Goal: Transaction & Acquisition: Purchase product/service

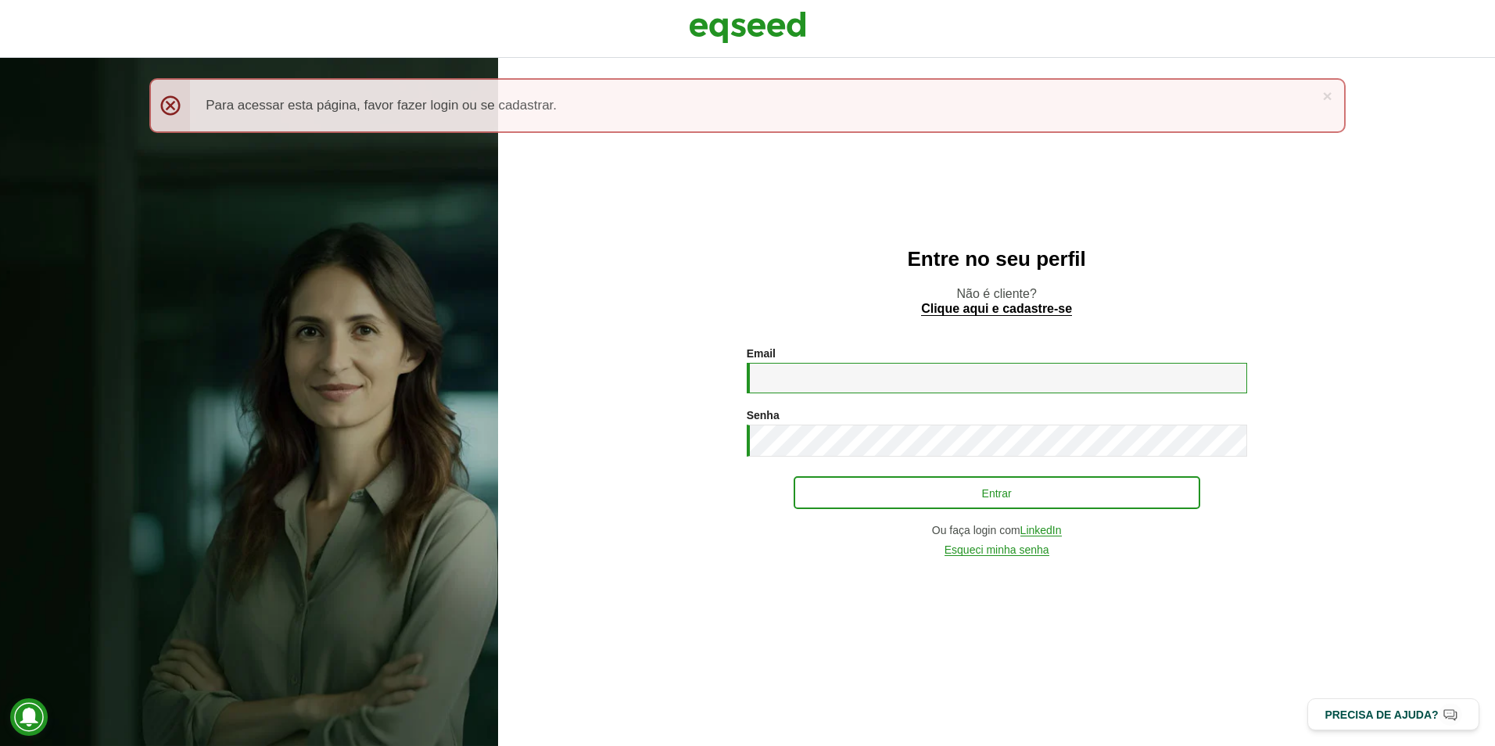
type input "**********"
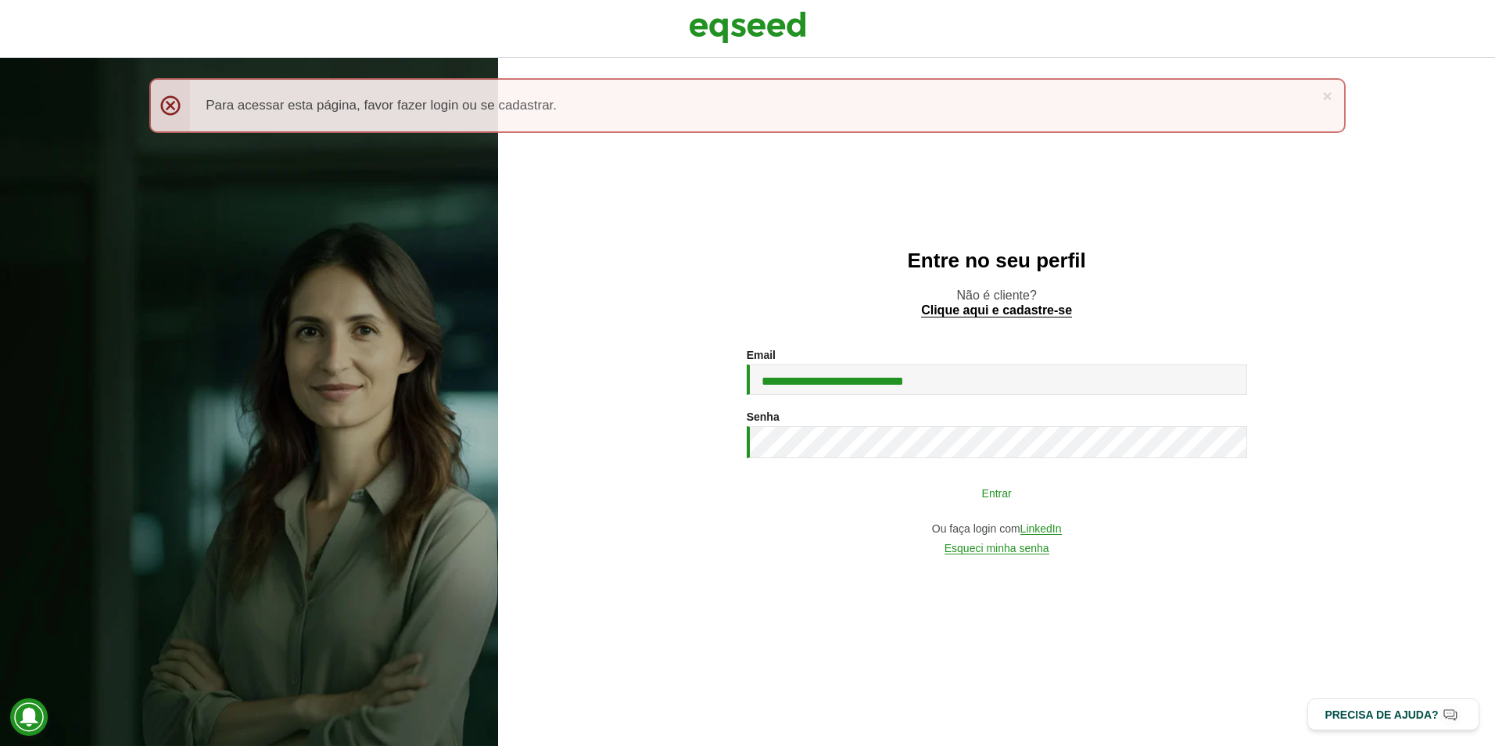
click at [1034, 497] on button "Entrar" at bounding box center [997, 493] width 407 height 30
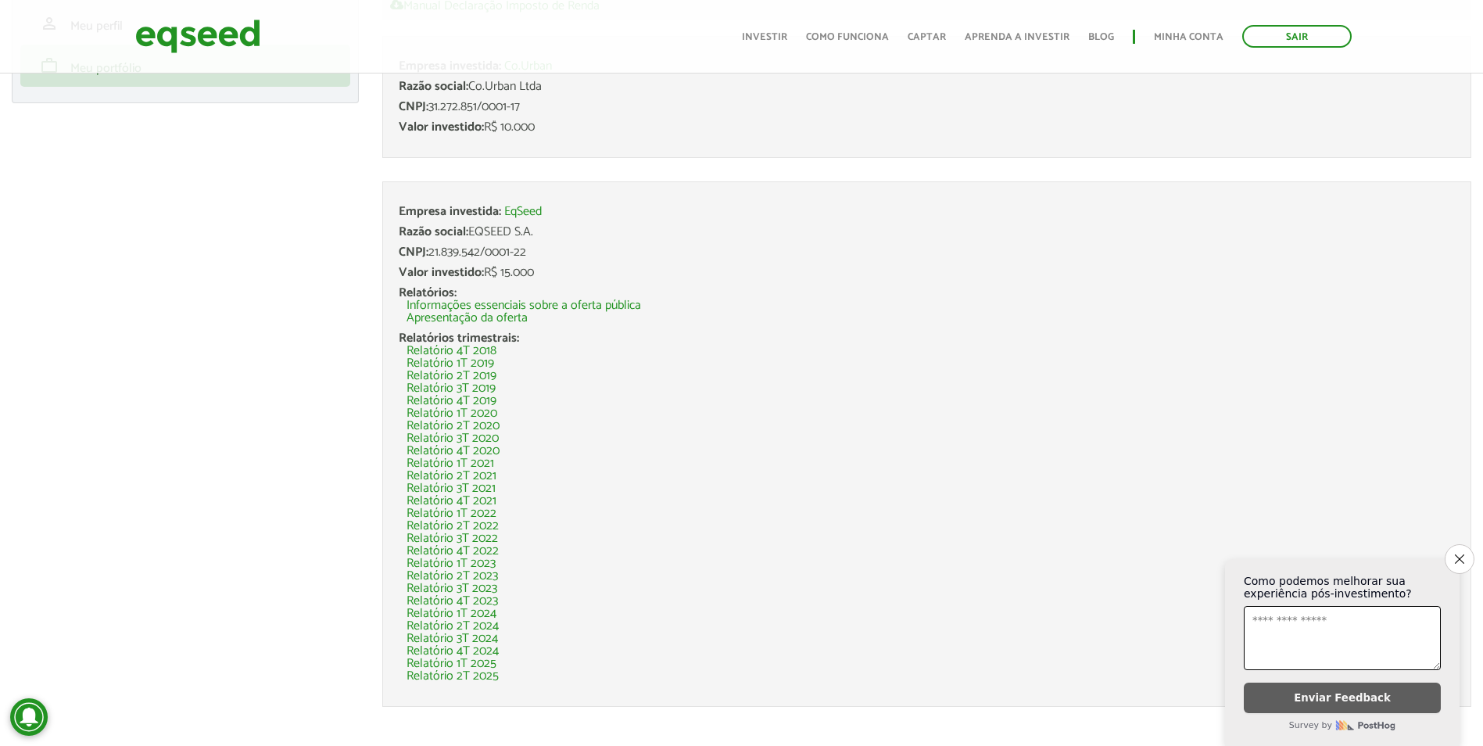
scroll to position [181, 0]
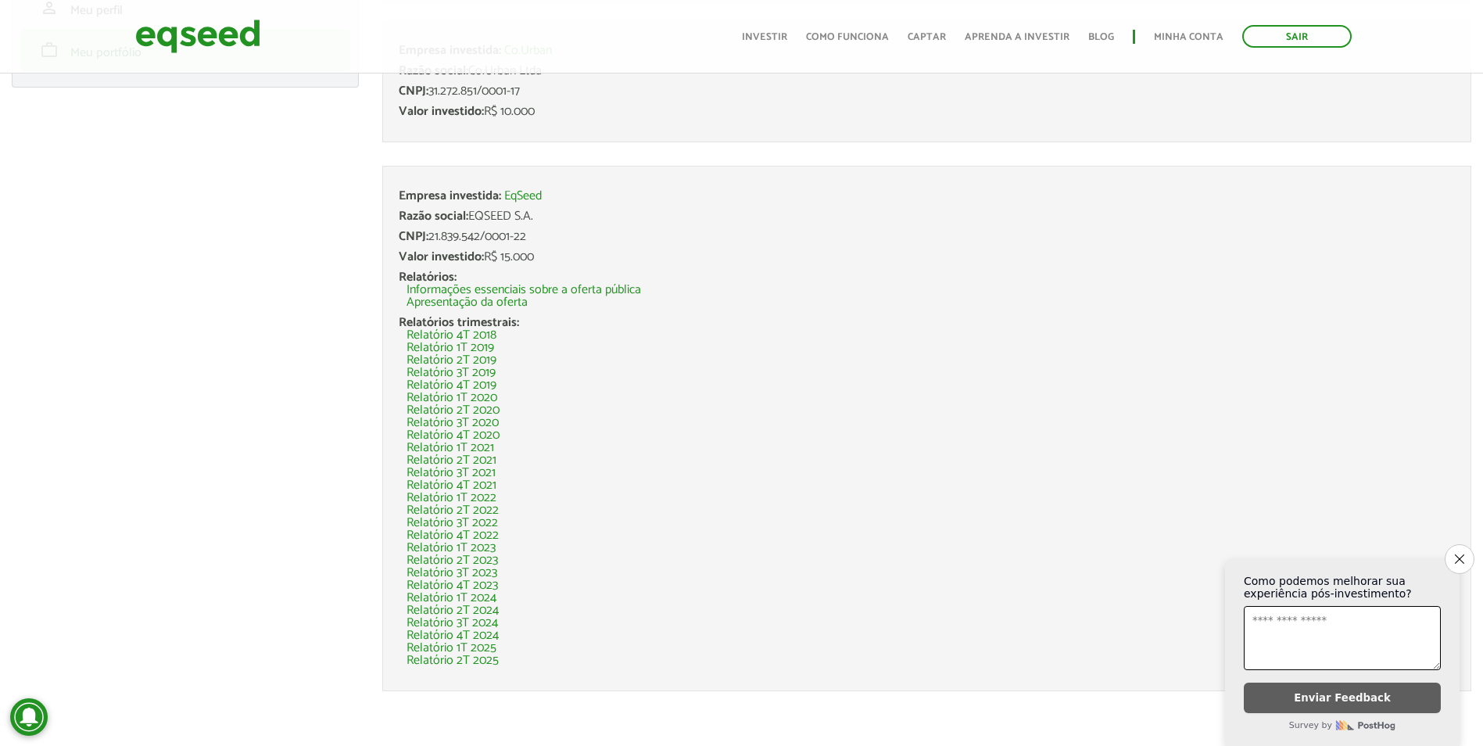
click at [1461, 561] on button "Close survey" at bounding box center [1460, 559] width 30 height 30
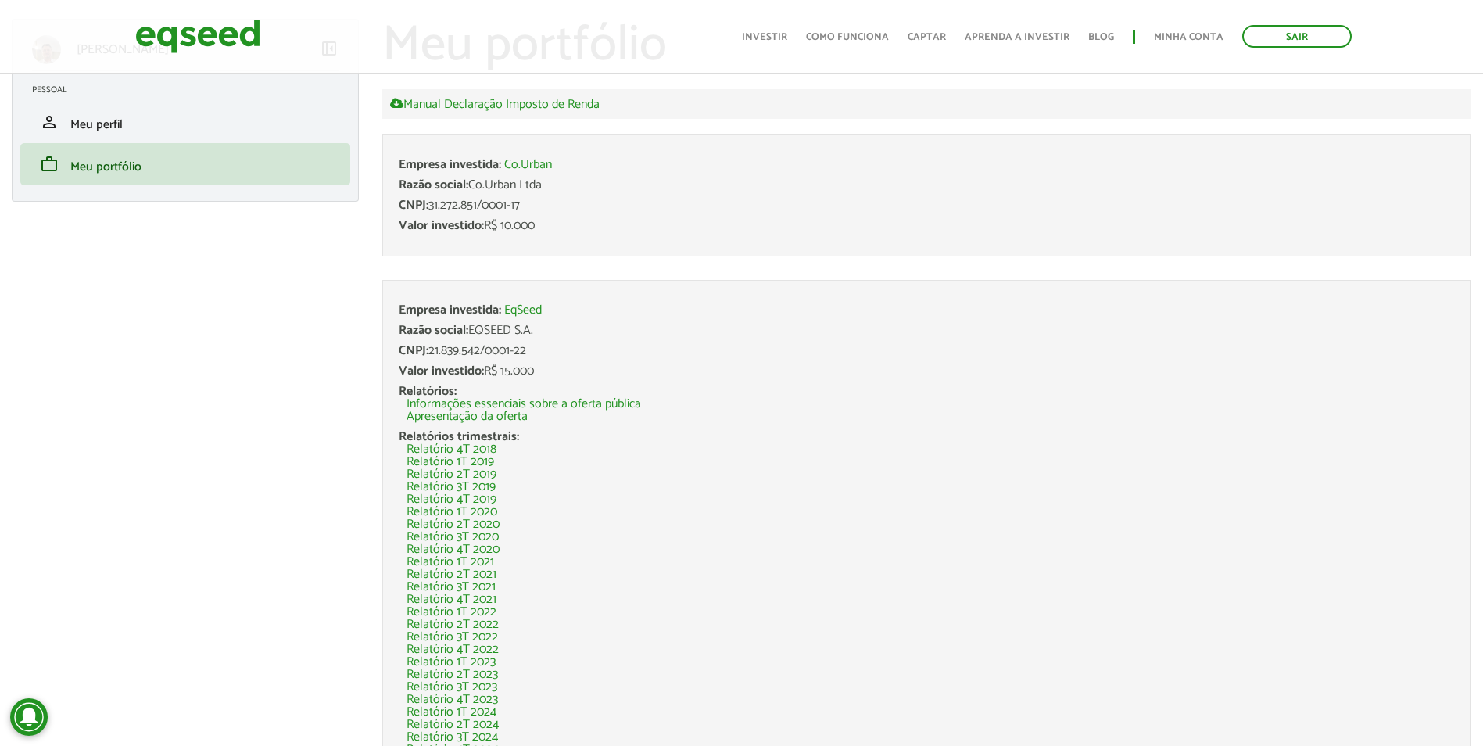
scroll to position [0, 0]
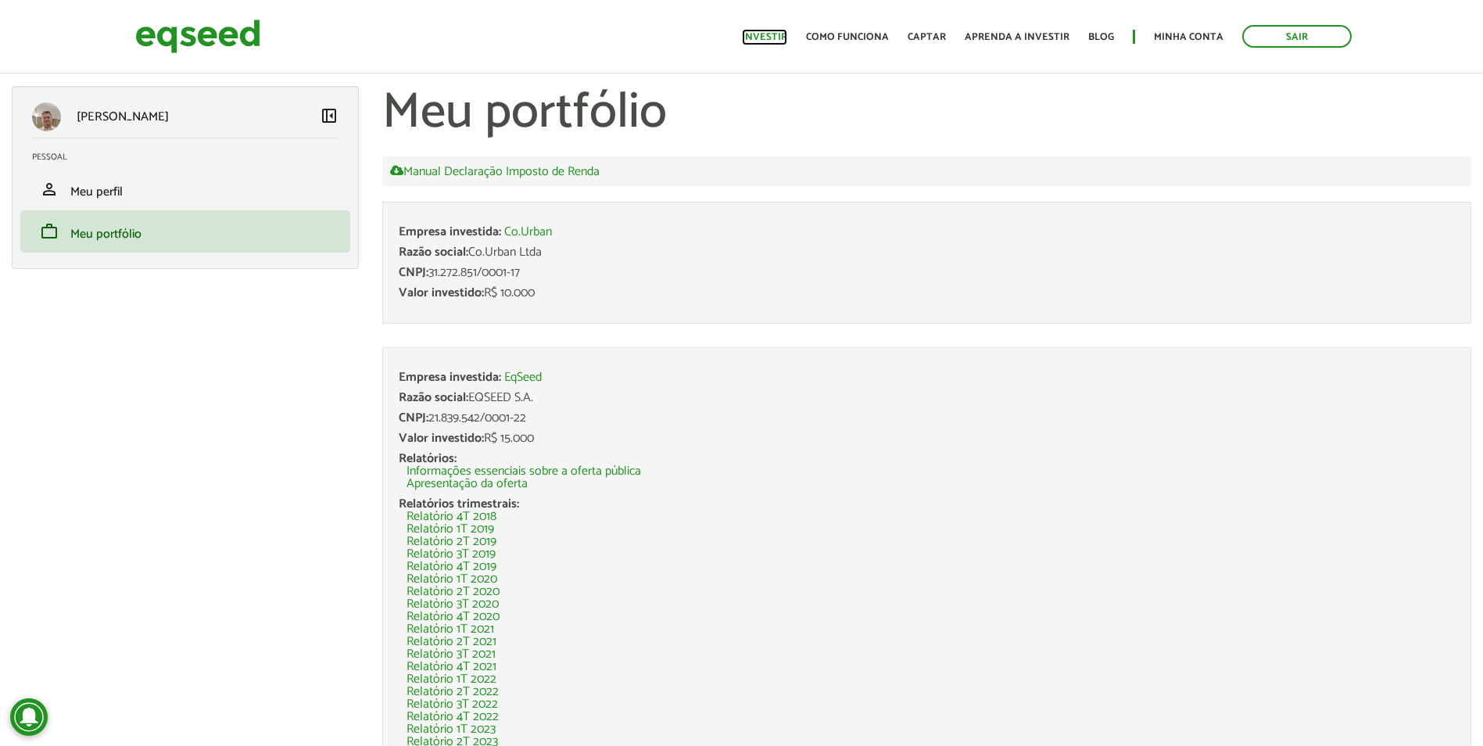
click at [766, 35] on link "Investir" at bounding box center [764, 37] width 45 height 10
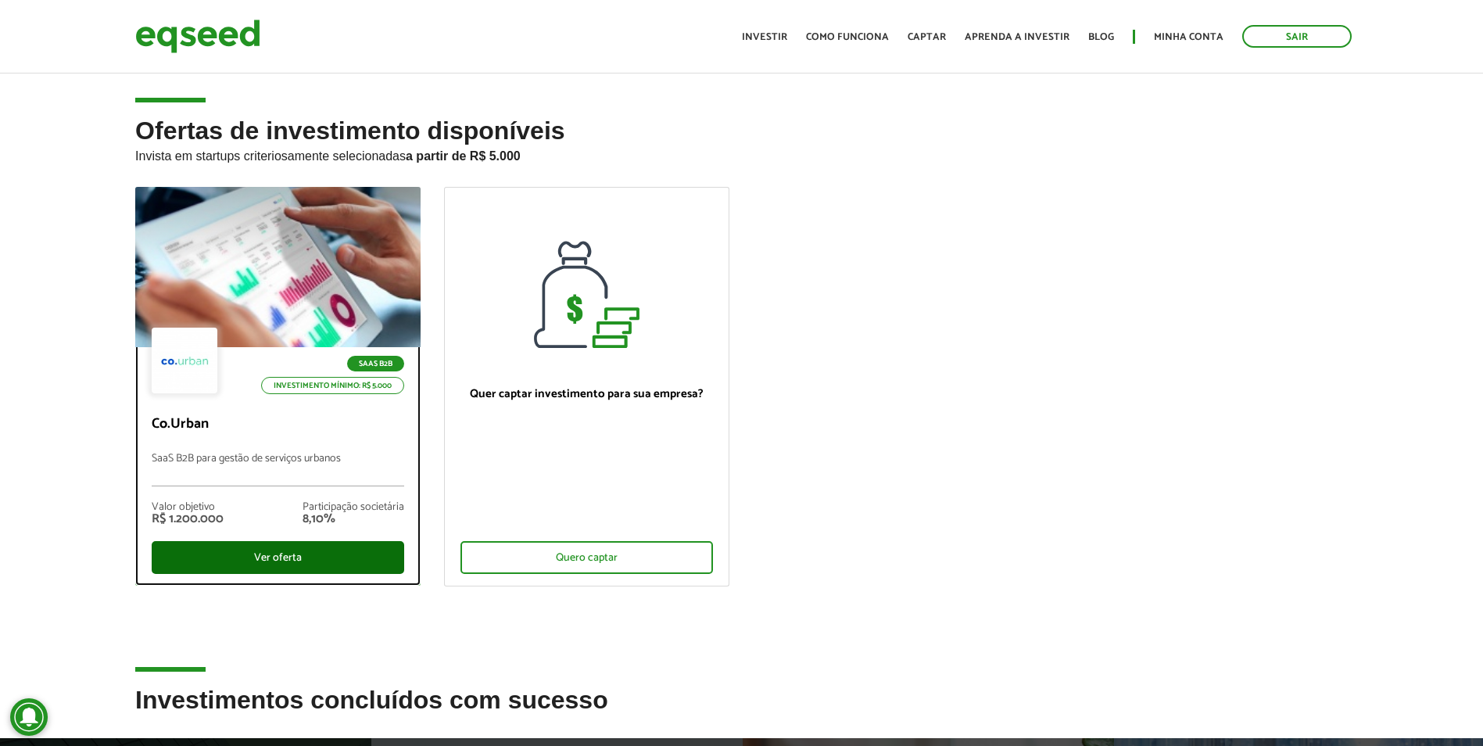
click at [283, 550] on div "Ver oferta" at bounding box center [278, 557] width 253 height 33
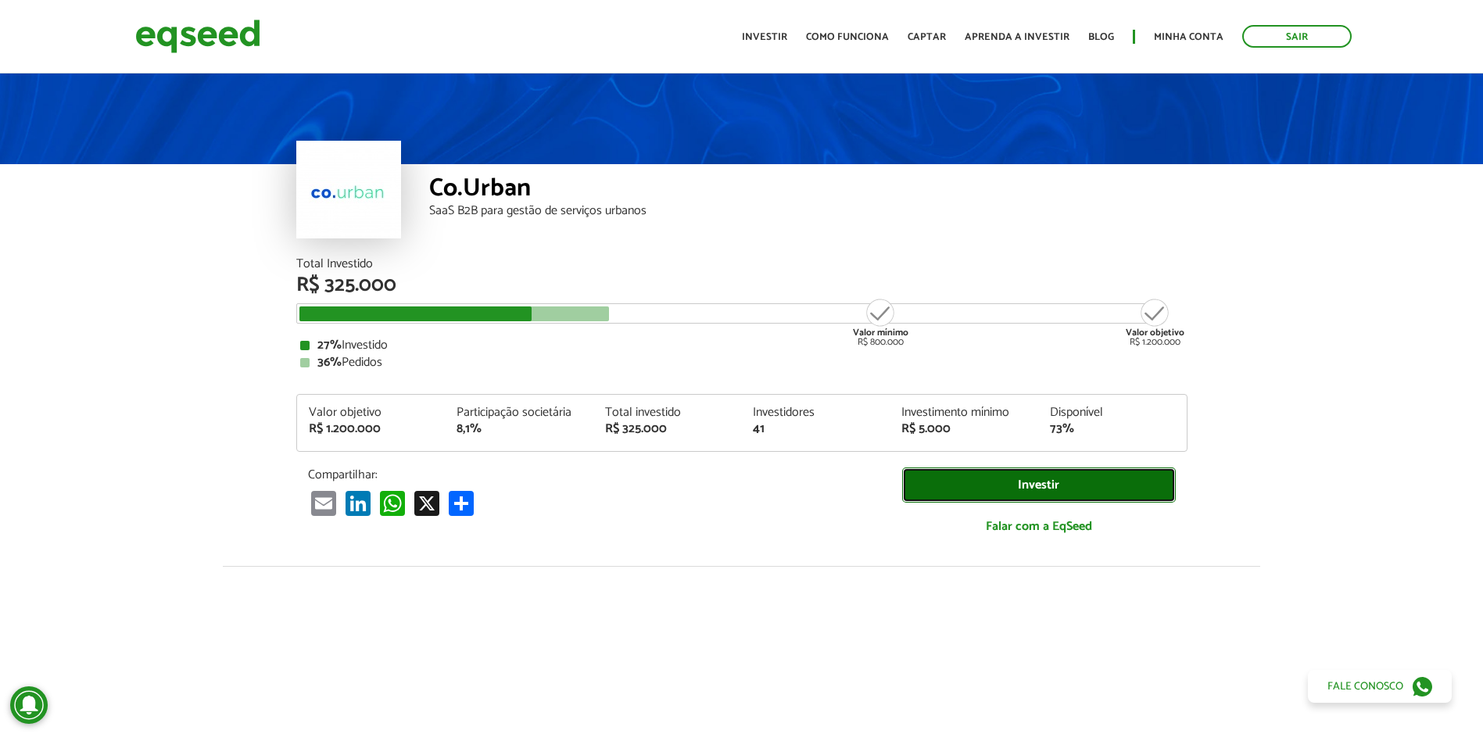
click at [1092, 494] on link "Investir" at bounding box center [1039, 485] width 274 height 35
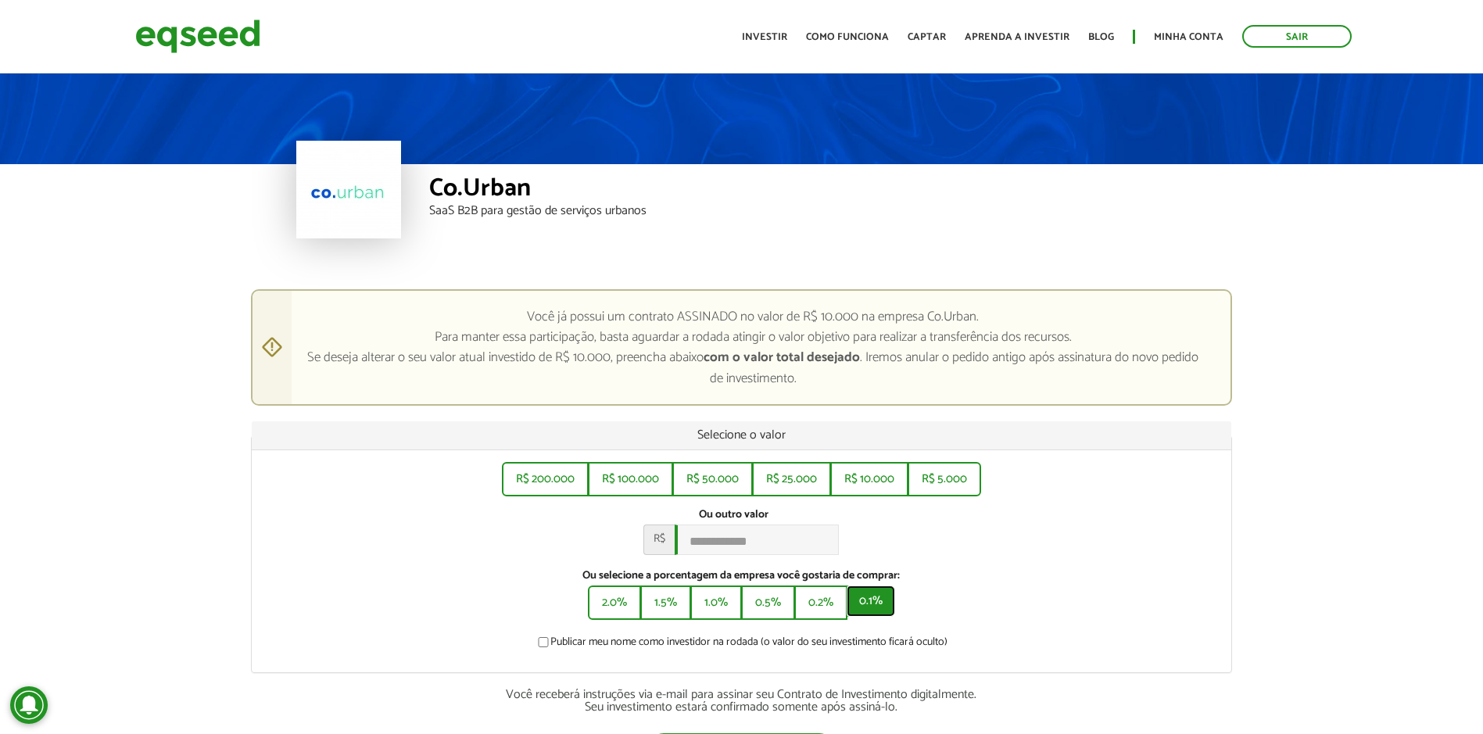
click at [867, 612] on button "0.1%" at bounding box center [871, 601] width 48 height 31
click at [1297, 451] on div "Você já possui um contrato ASSINADO no valor de R$ 10.000 na empresa Co.Urban. …" at bounding box center [741, 566] width 1507 height 555
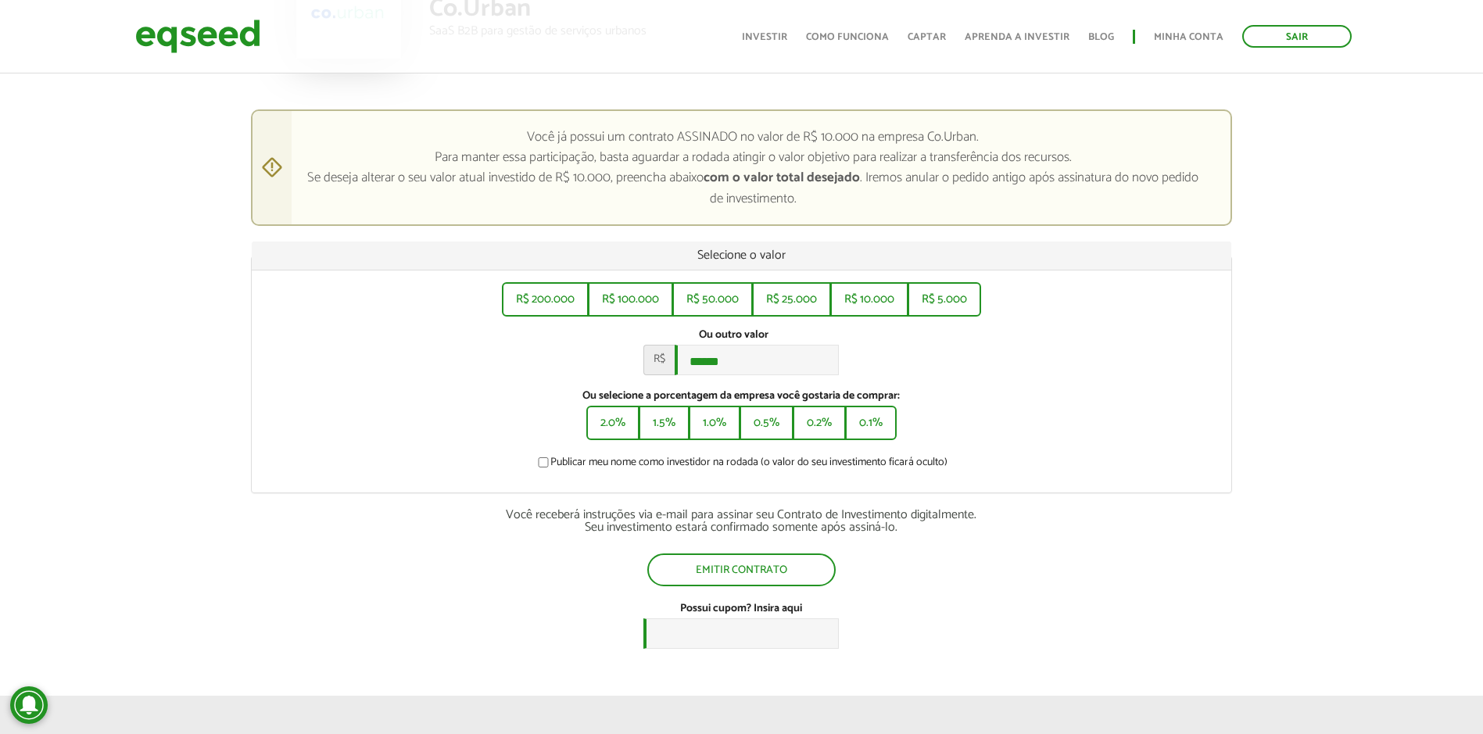
scroll to position [235, 0]
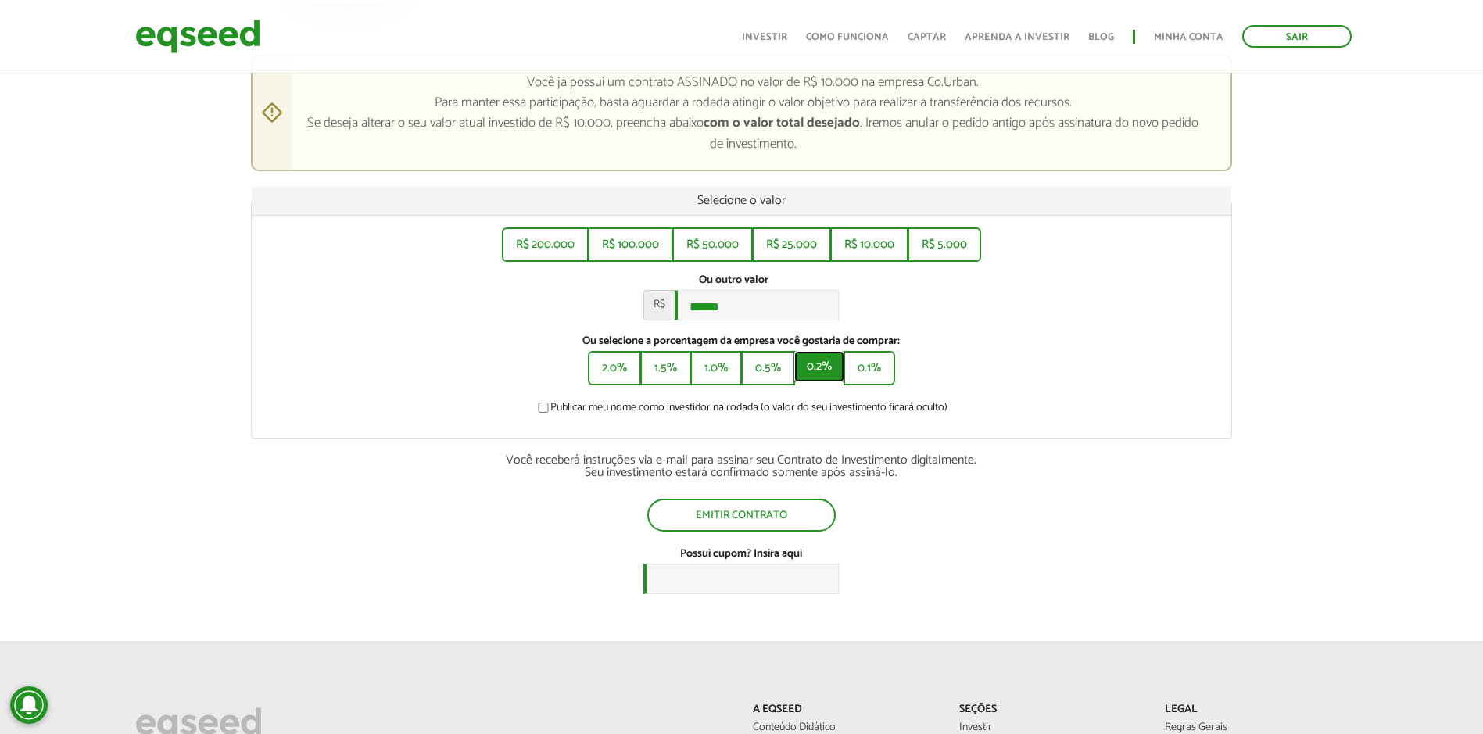
click at [831, 382] on button "0.2%" at bounding box center [819, 366] width 50 height 31
click at [889, 371] on button "0.1%" at bounding box center [871, 366] width 48 height 31
type input "******"
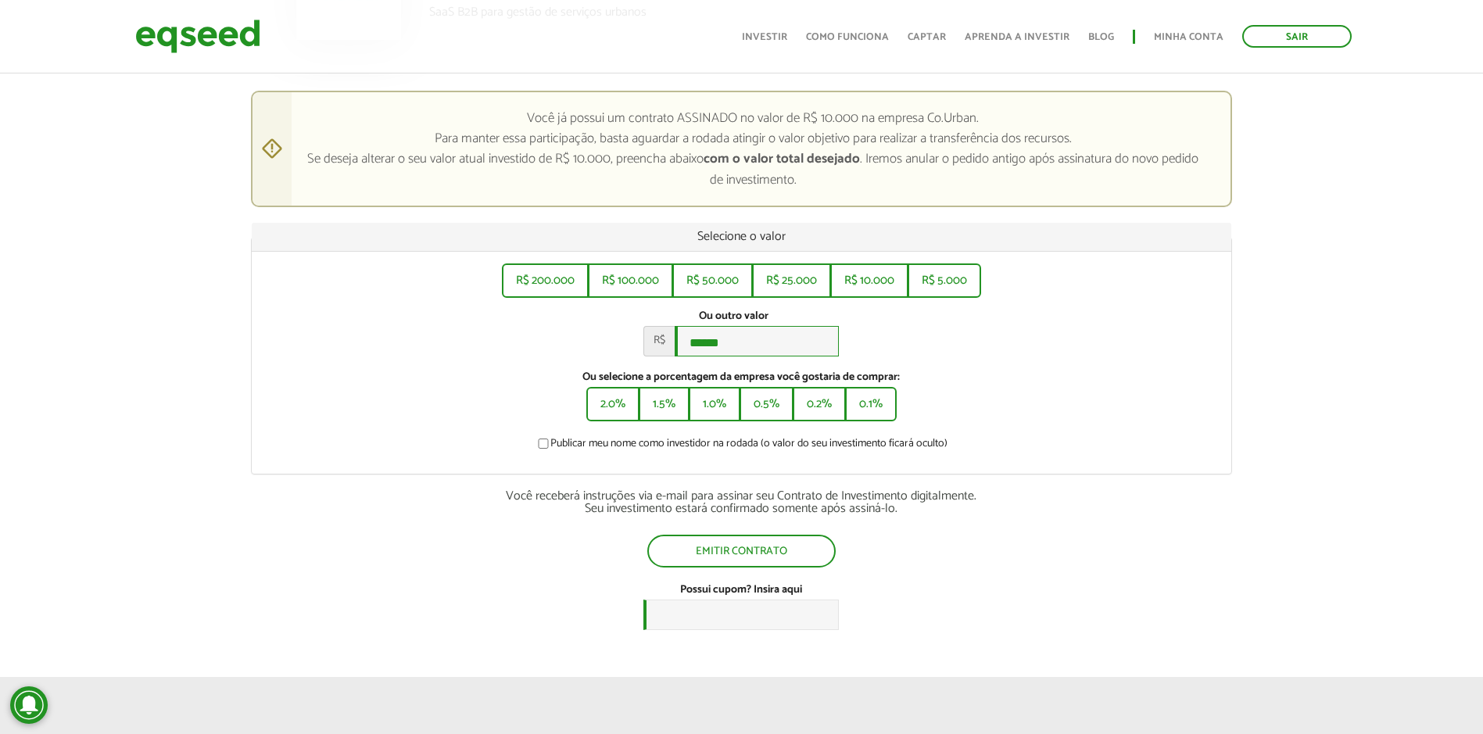
scroll to position [0, 0]
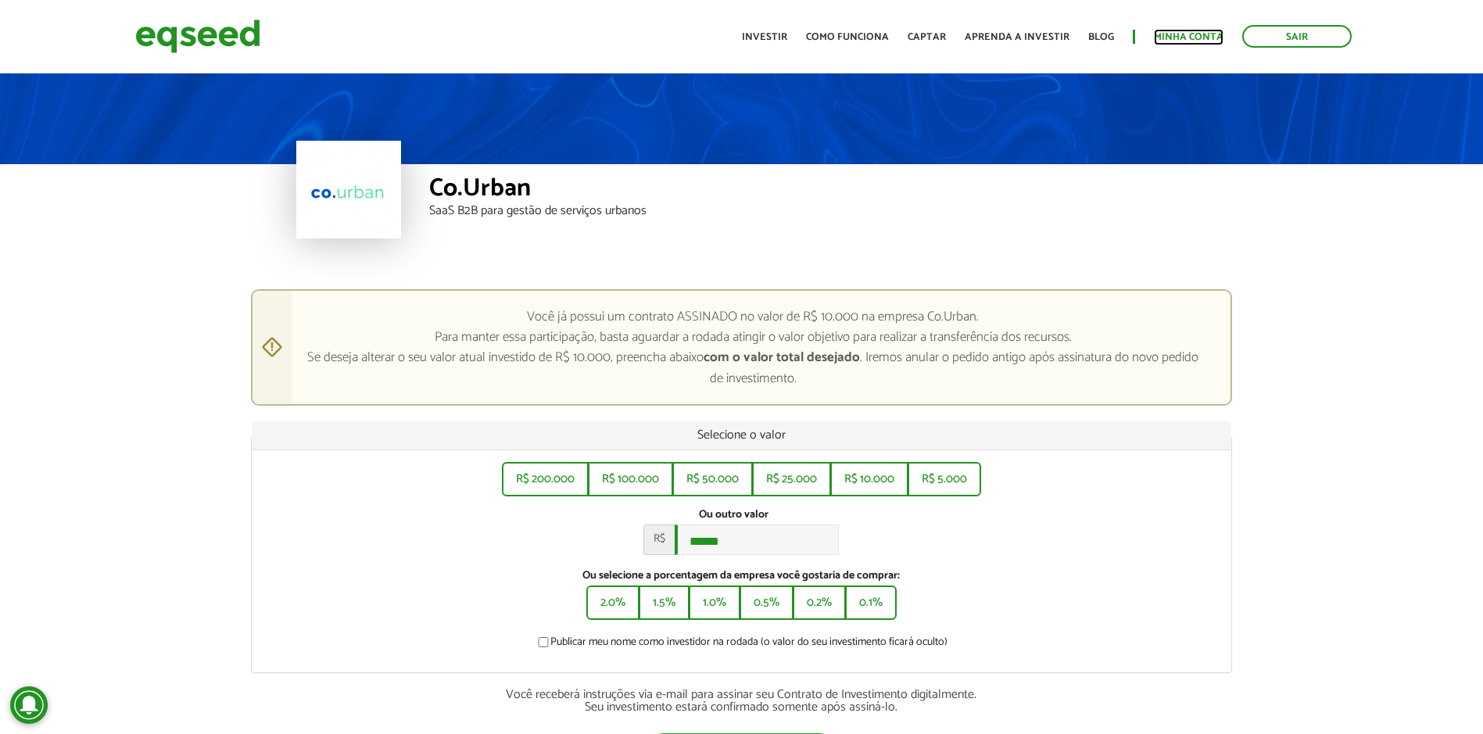
click at [1171, 42] on link "Minha conta" at bounding box center [1189, 37] width 70 height 10
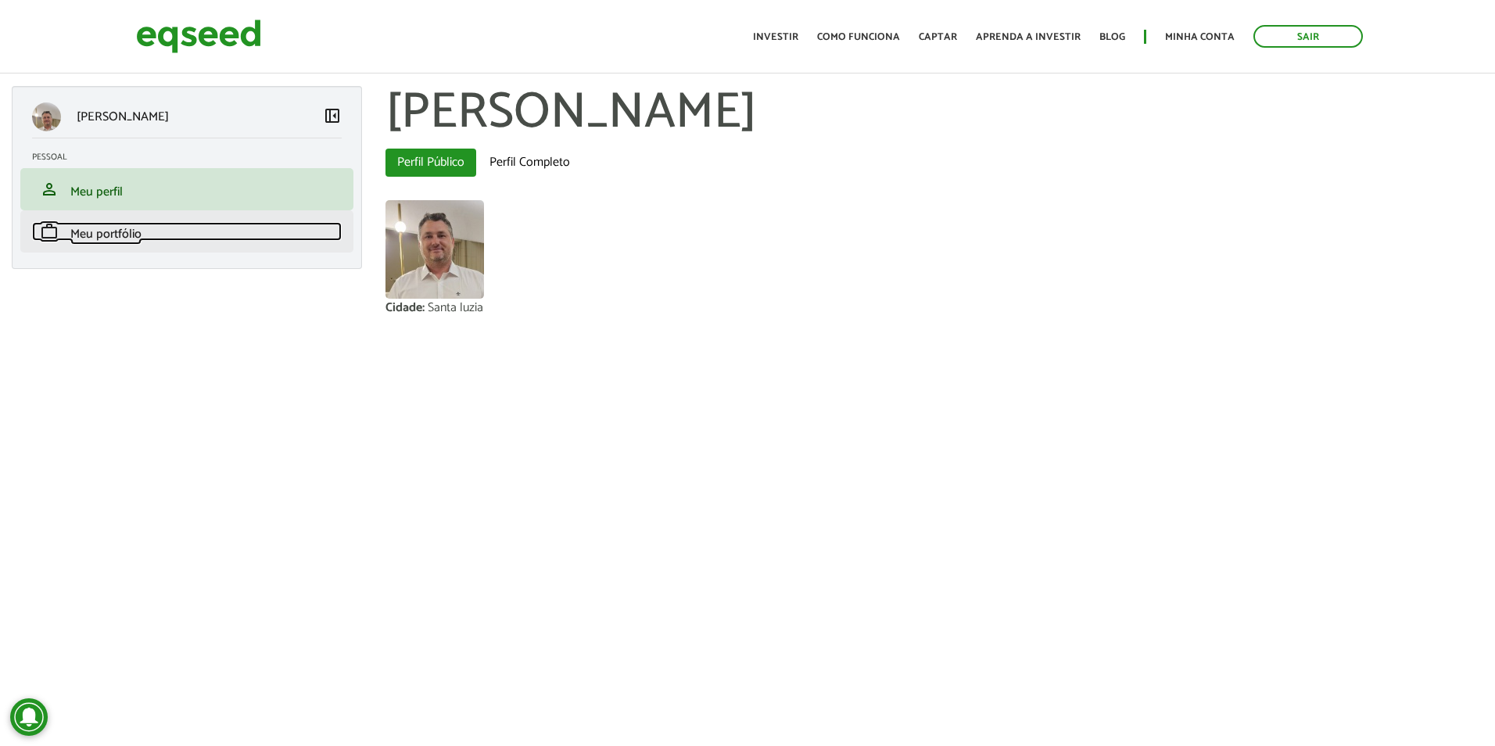
click at [117, 239] on span "Meu portfólio" at bounding box center [105, 234] width 71 height 21
